Goal: Information Seeking & Learning: Compare options

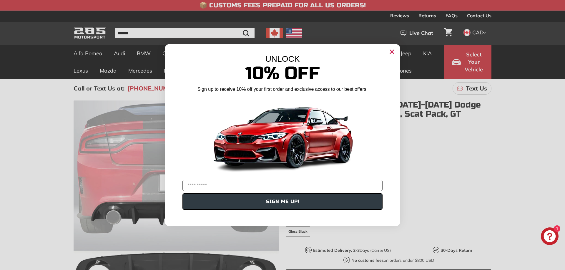
click at [392, 52] on icon "Close dialog" at bounding box center [392, 52] width 4 height 4
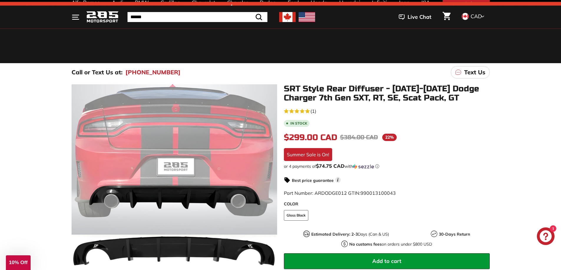
scroll to position [59, 0]
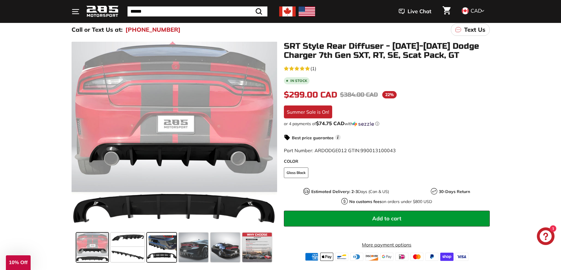
click at [159, 247] on span at bounding box center [161, 247] width 29 height 29
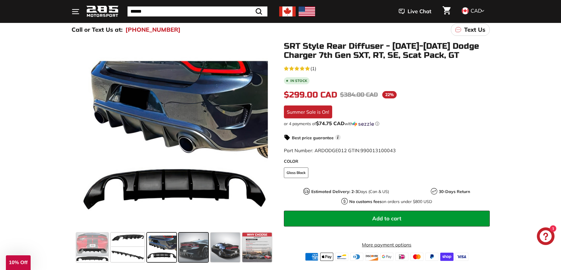
click at [196, 247] on span at bounding box center [193, 247] width 29 height 29
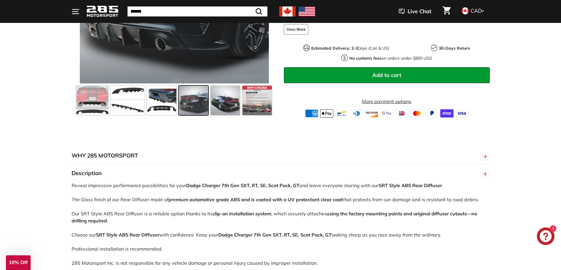
scroll to position [235, 0]
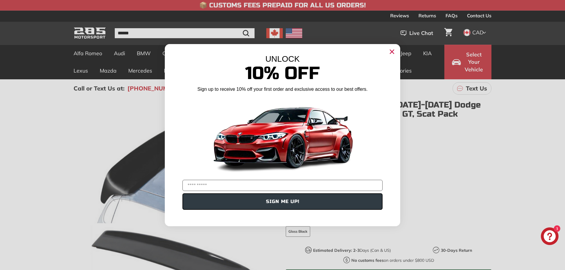
click at [394, 50] on circle "Close dialog" at bounding box center [392, 51] width 9 height 9
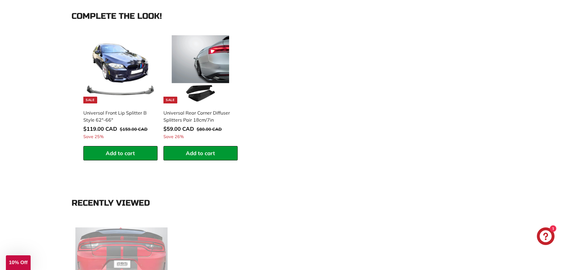
scroll to position [559, 0]
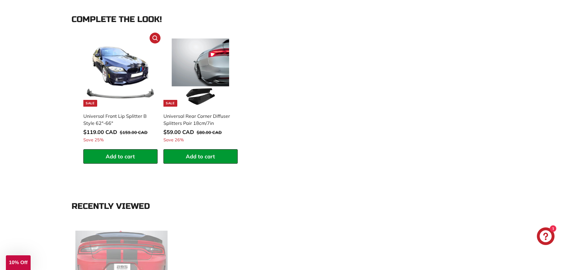
click at [119, 115] on div "Universal Front Lip Splitter B Style 62"-66"" at bounding box center [117, 120] width 68 height 14
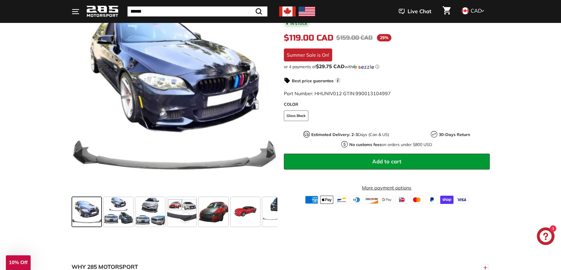
scroll to position [118, 0]
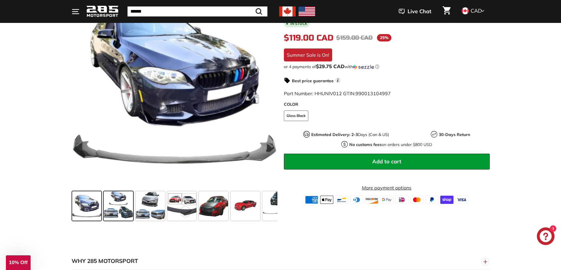
click at [118, 208] on span at bounding box center [118, 206] width 29 height 29
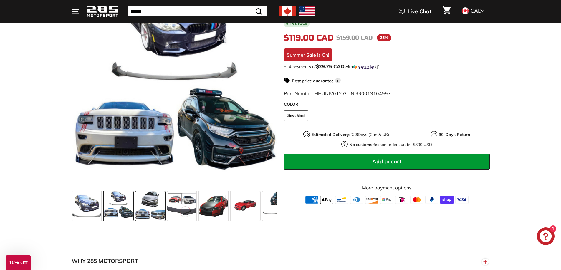
click at [146, 212] on span at bounding box center [149, 206] width 29 height 29
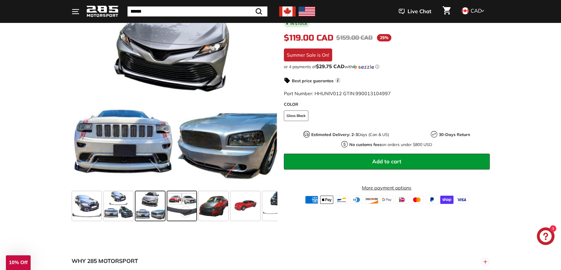
click at [187, 213] on span at bounding box center [181, 206] width 29 height 29
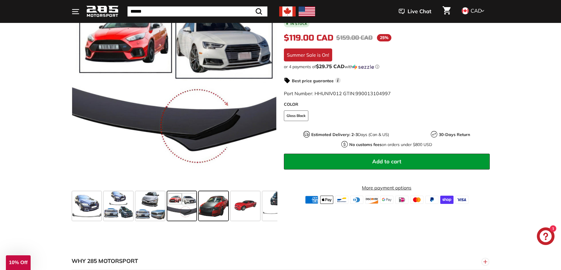
click at [208, 208] on span at bounding box center [213, 206] width 29 height 29
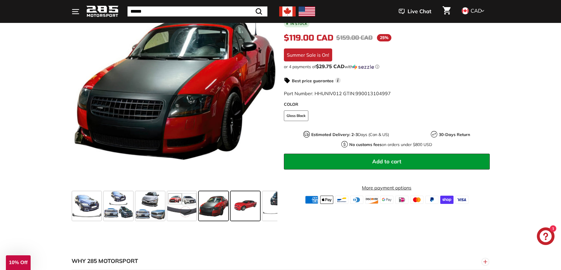
click at [249, 208] on span at bounding box center [244, 206] width 29 height 29
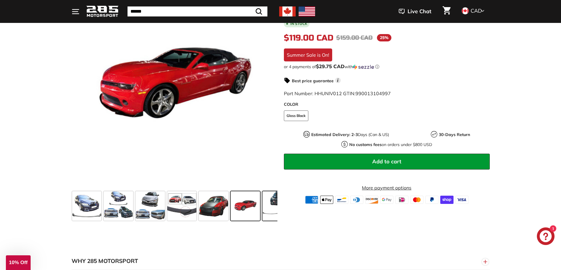
click at [268, 208] on span at bounding box center [276, 206] width 29 height 29
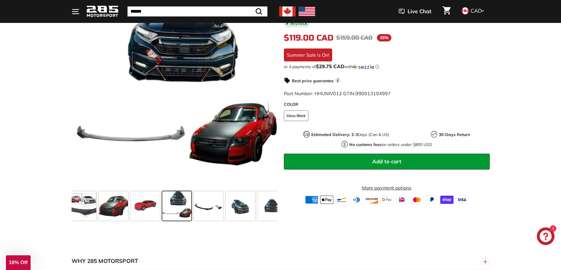
scroll to position [0, 103]
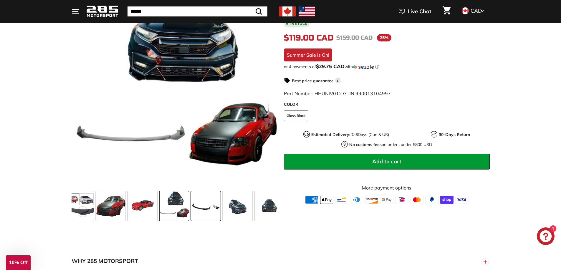
click at [205, 205] on span at bounding box center [205, 206] width 29 height 29
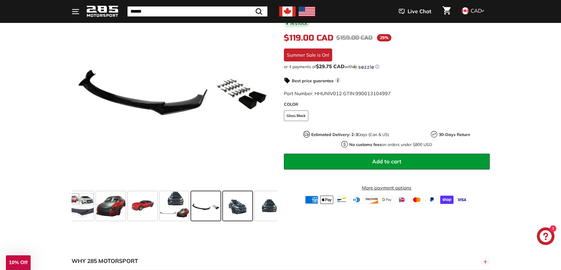
click at [230, 205] on span at bounding box center [237, 206] width 29 height 29
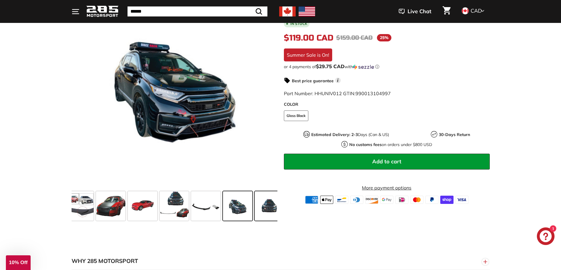
click at [269, 208] on span at bounding box center [269, 206] width 29 height 29
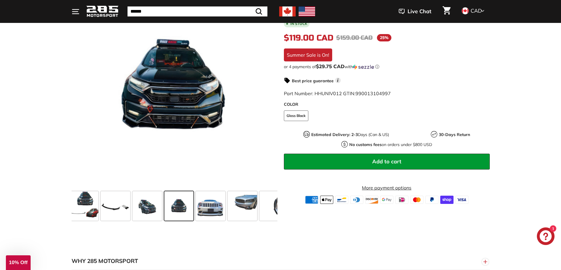
scroll to position [0, 198]
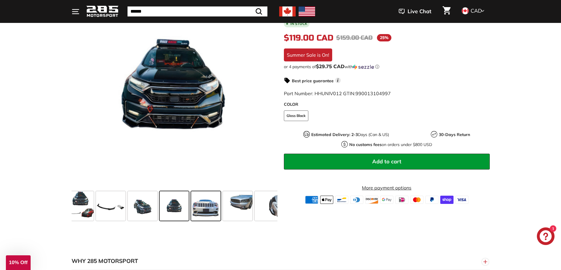
drag, startPoint x: 270, startPoint y: 208, endPoint x: 216, endPoint y: 203, distance: 53.8
click at [216, 203] on div at bounding box center [175, 206] width 206 height 34
click at [202, 206] on span at bounding box center [205, 206] width 29 height 29
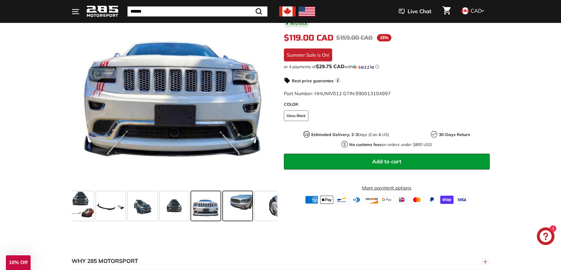
click at [242, 205] on span at bounding box center [237, 206] width 29 height 29
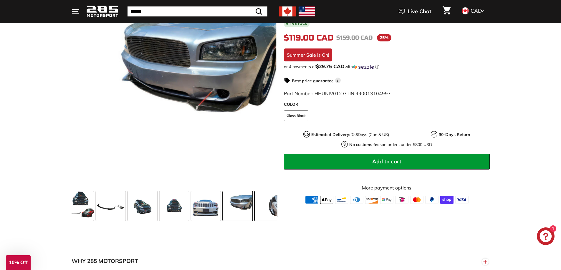
click at [267, 205] on span at bounding box center [269, 206] width 29 height 29
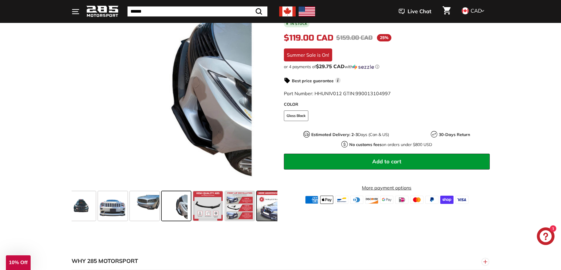
scroll to position [0, 293]
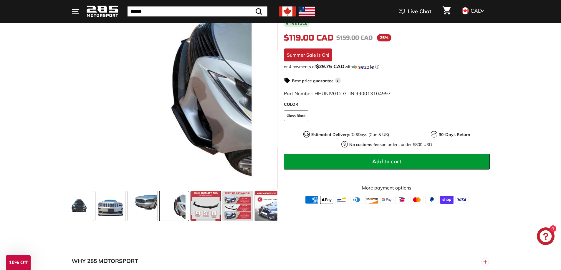
click at [220, 205] on span at bounding box center [205, 206] width 29 height 29
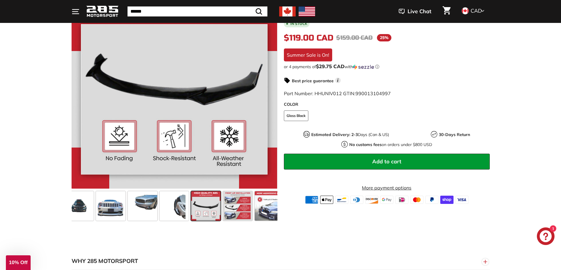
click at [203, 205] on span at bounding box center [205, 206] width 29 height 29
click at [237, 204] on span at bounding box center [237, 206] width 29 height 29
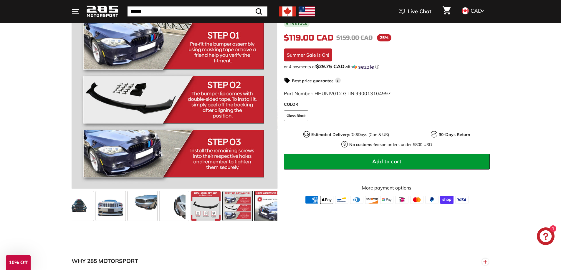
click at [258, 211] on span at bounding box center [269, 206] width 29 height 29
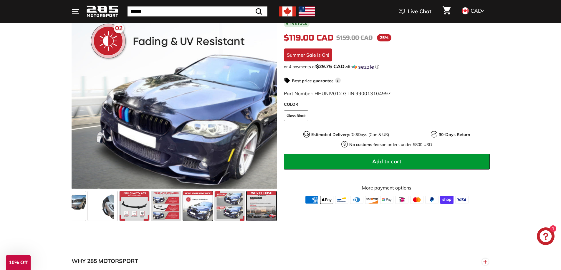
scroll to position [0, 365]
click at [264, 210] on span at bounding box center [260, 206] width 29 height 29
